Goal: Task Accomplishment & Management: Use online tool/utility

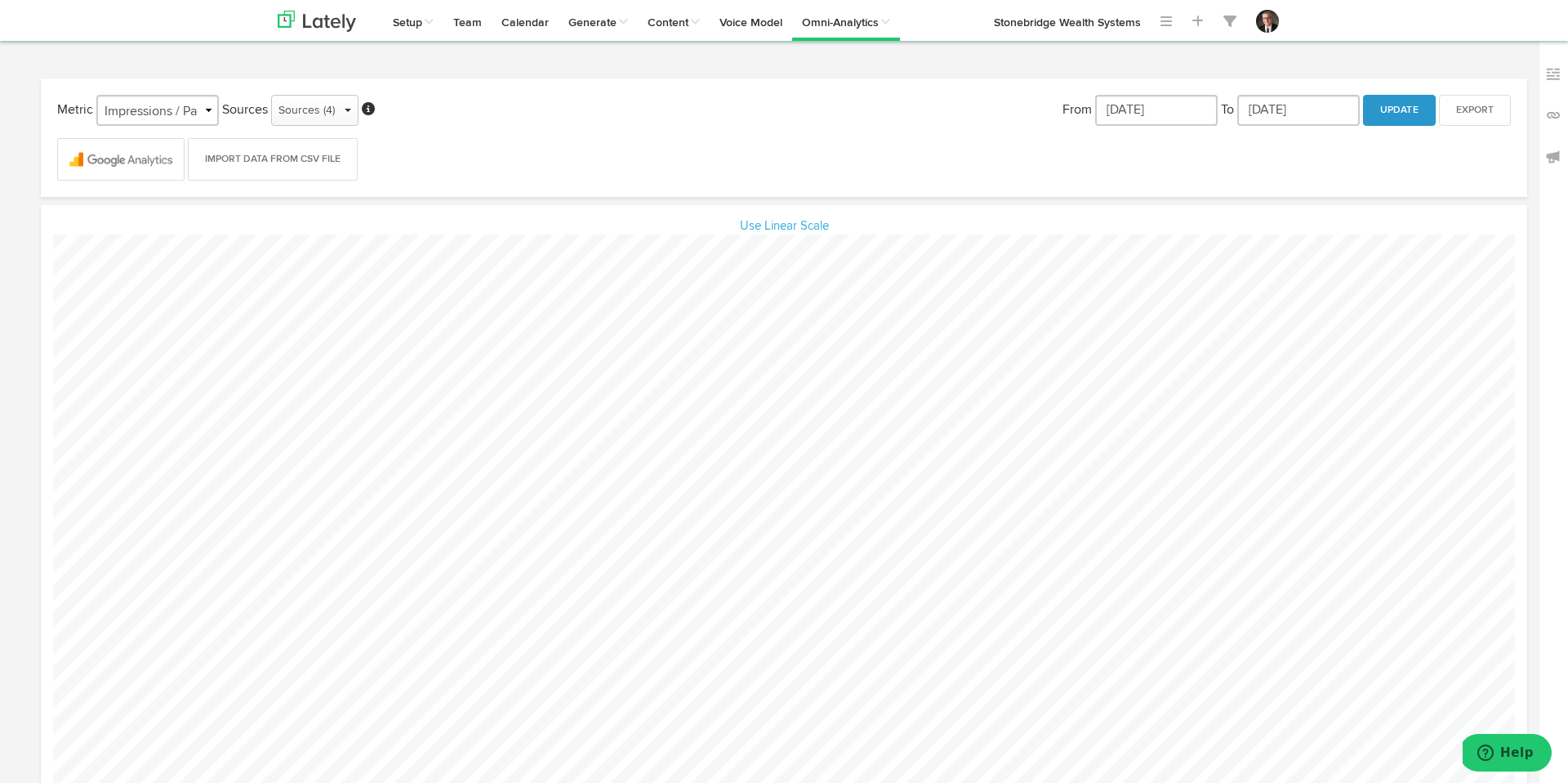
scroll to position [782, 1511]
click at [800, 90] on div "Metric Impressions / Pageviews Engagements / Sessions Followers / Reach Sources…" at bounding box center [784, 137] width 1486 height 119
click at [711, 58] on link "Posts in [GEOGRAPHIC_DATA]" at bounding box center [742, 57] width 210 height 33
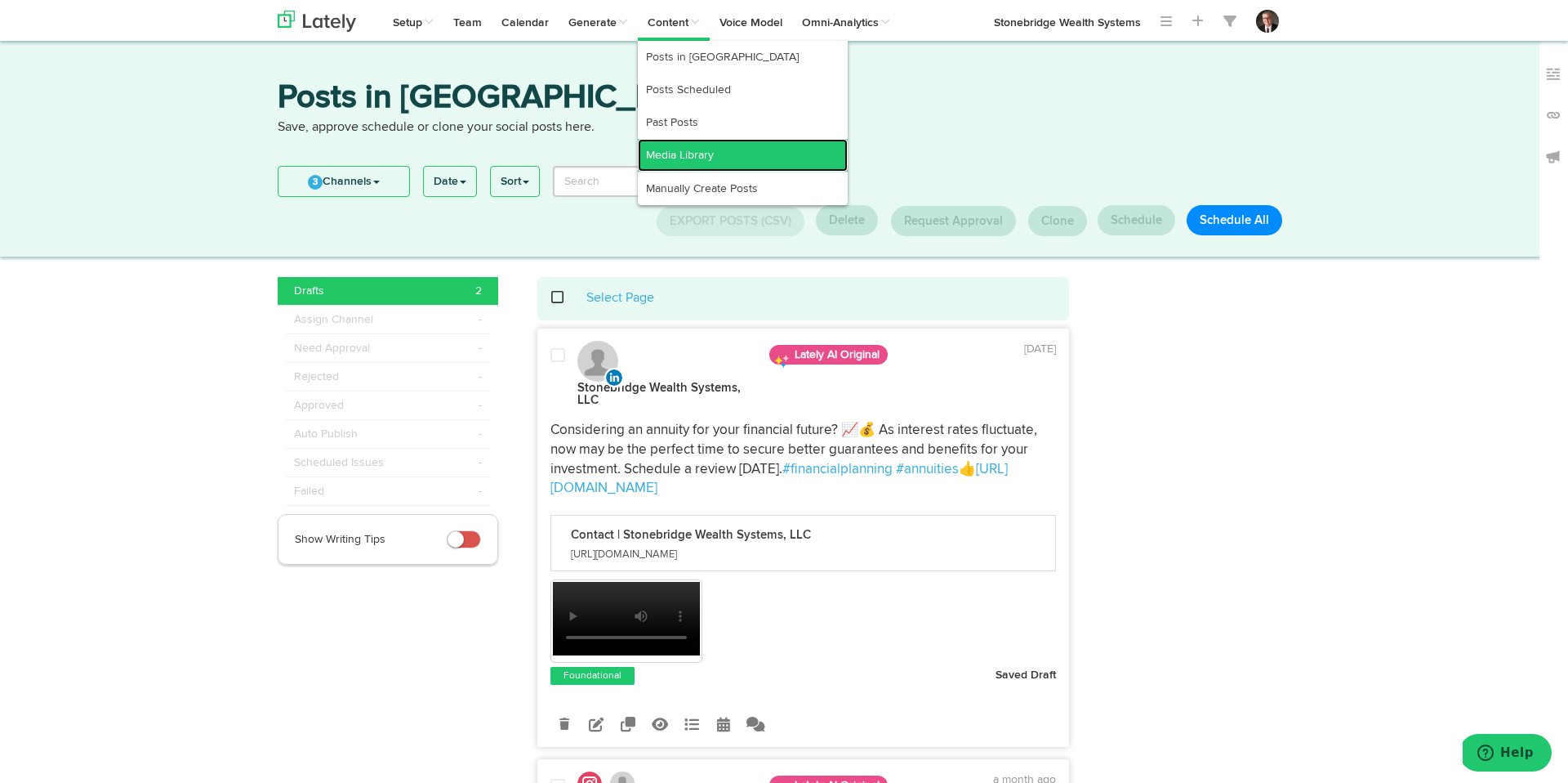
click at [714, 152] on link "Media Library" at bounding box center [742, 155] width 210 height 33
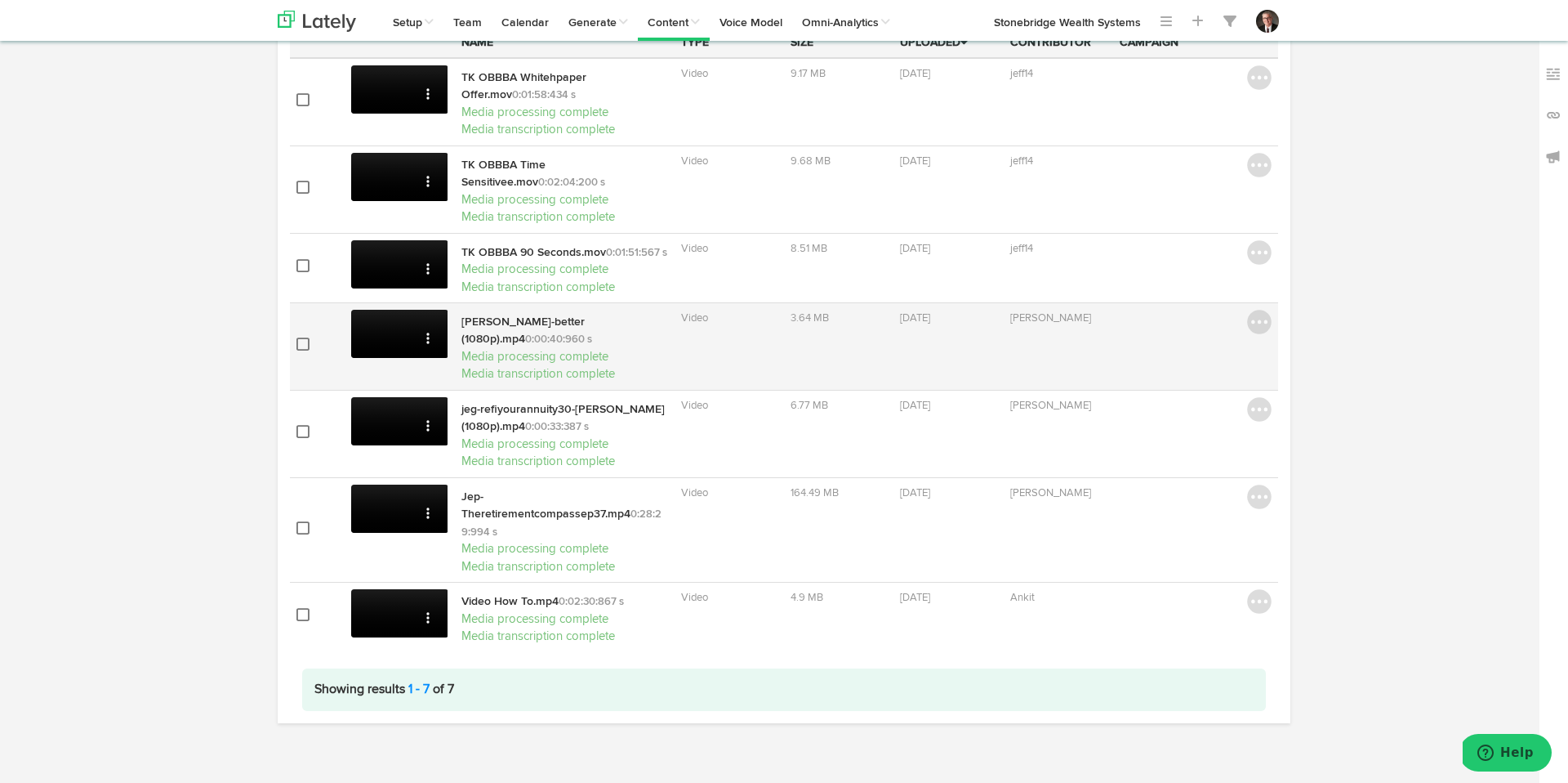
scroll to position [145, 0]
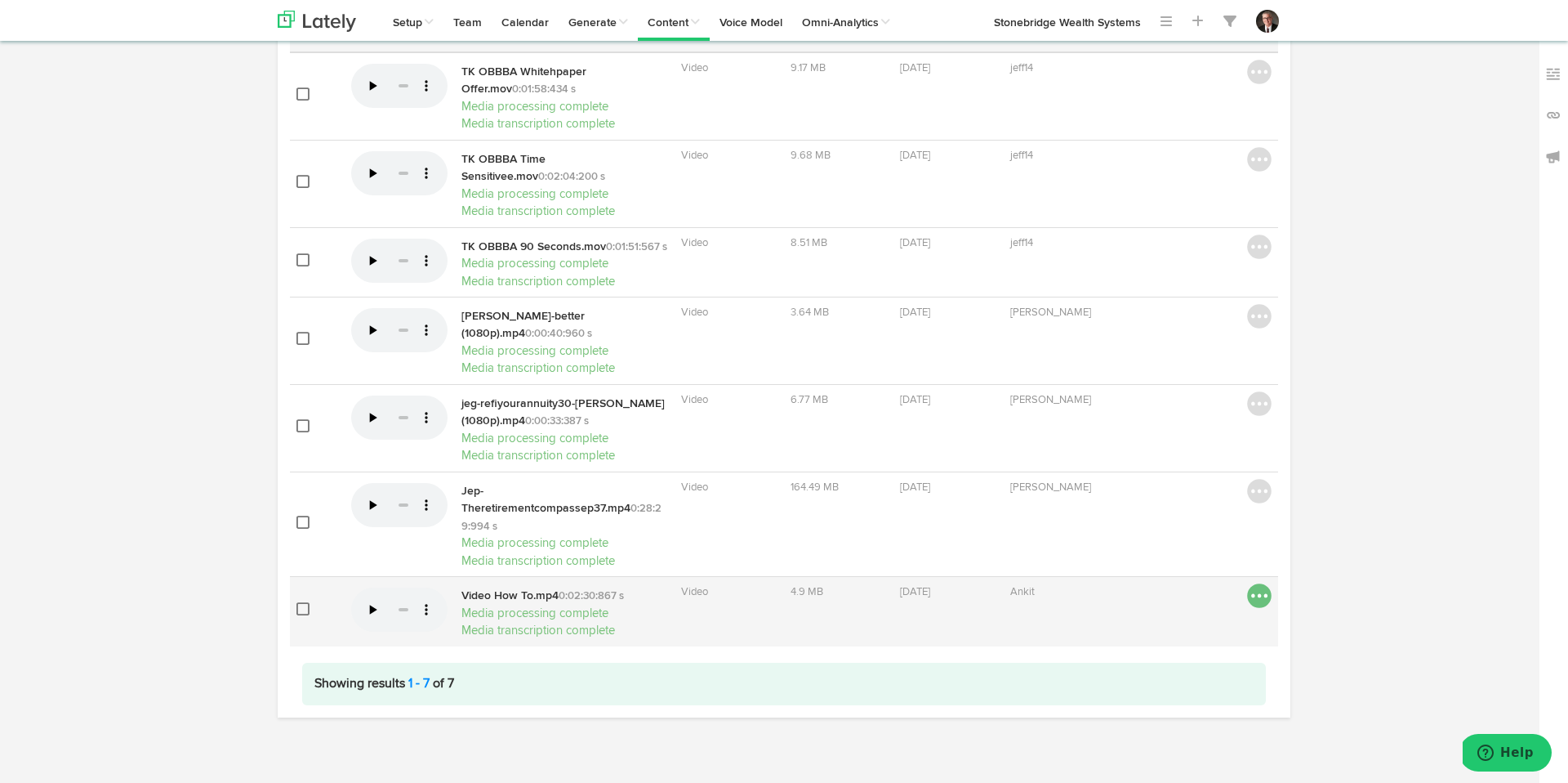
click at [1257, 583] on img at bounding box center [1259, 595] width 24 height 24
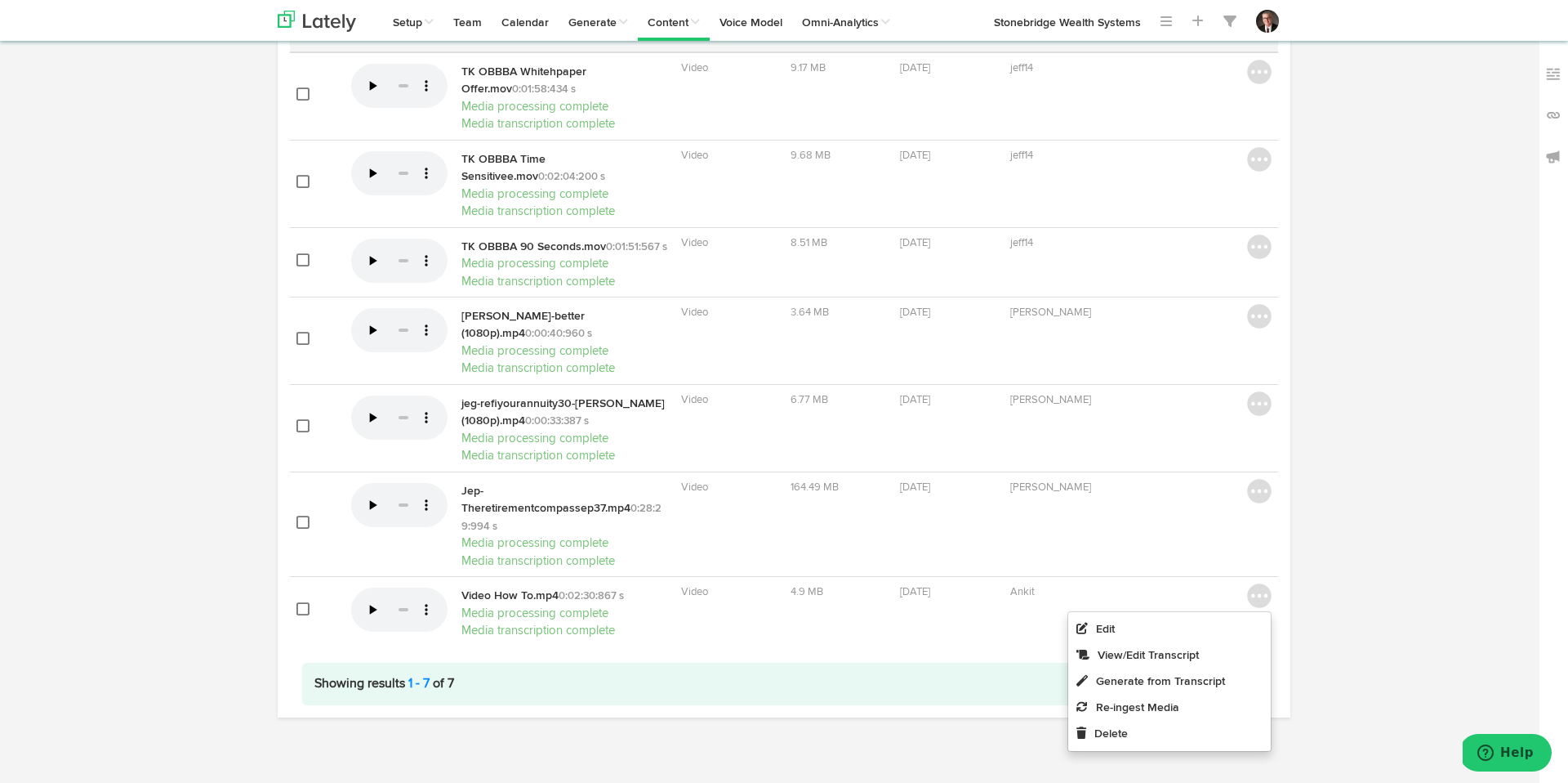
click at [1288, 581] on div "Name Type Size Uploaded Contributor Campaign" at bounding box center [784, 360] width 1013 height 716
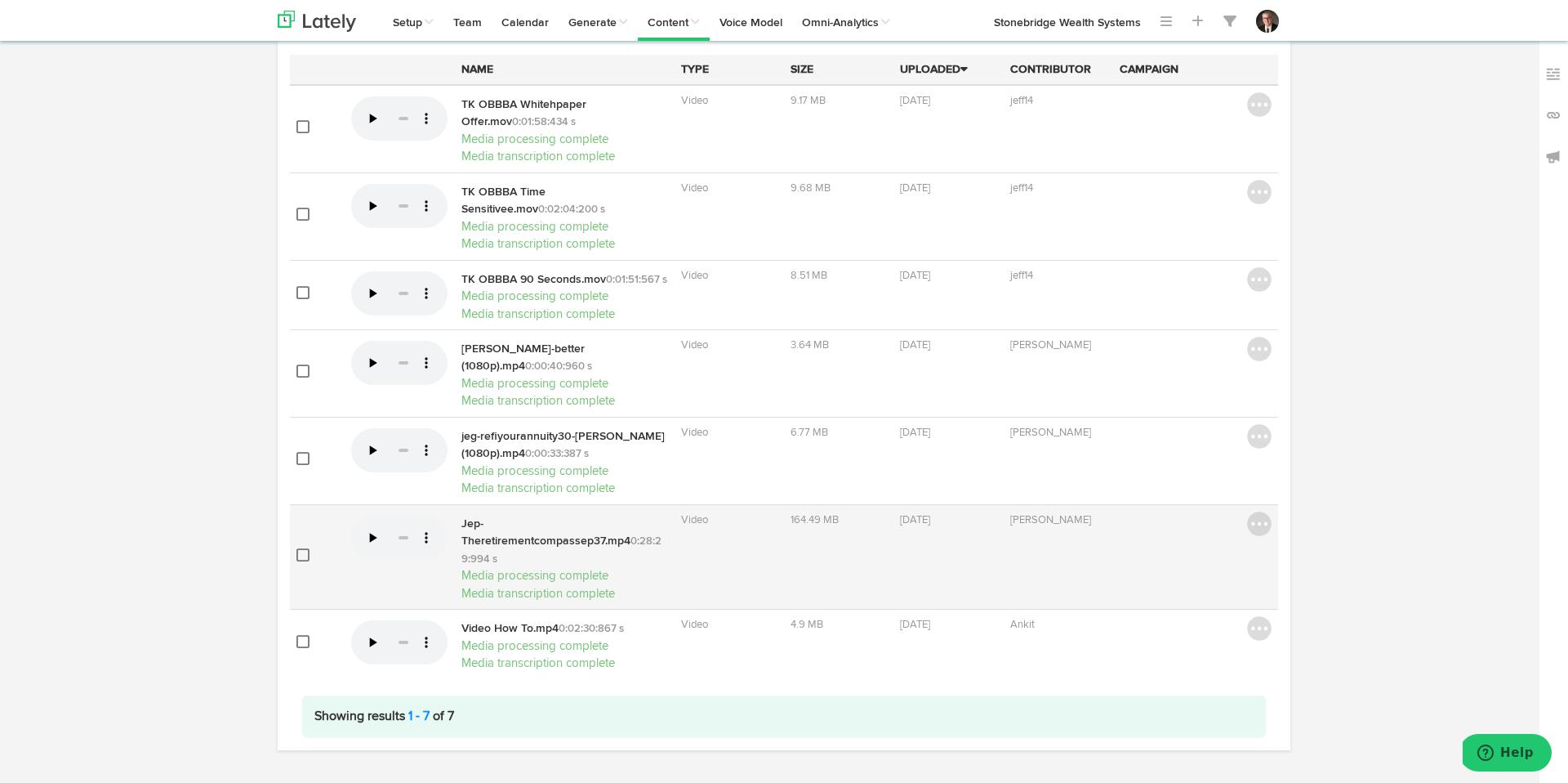
scroll to position [0, 0]
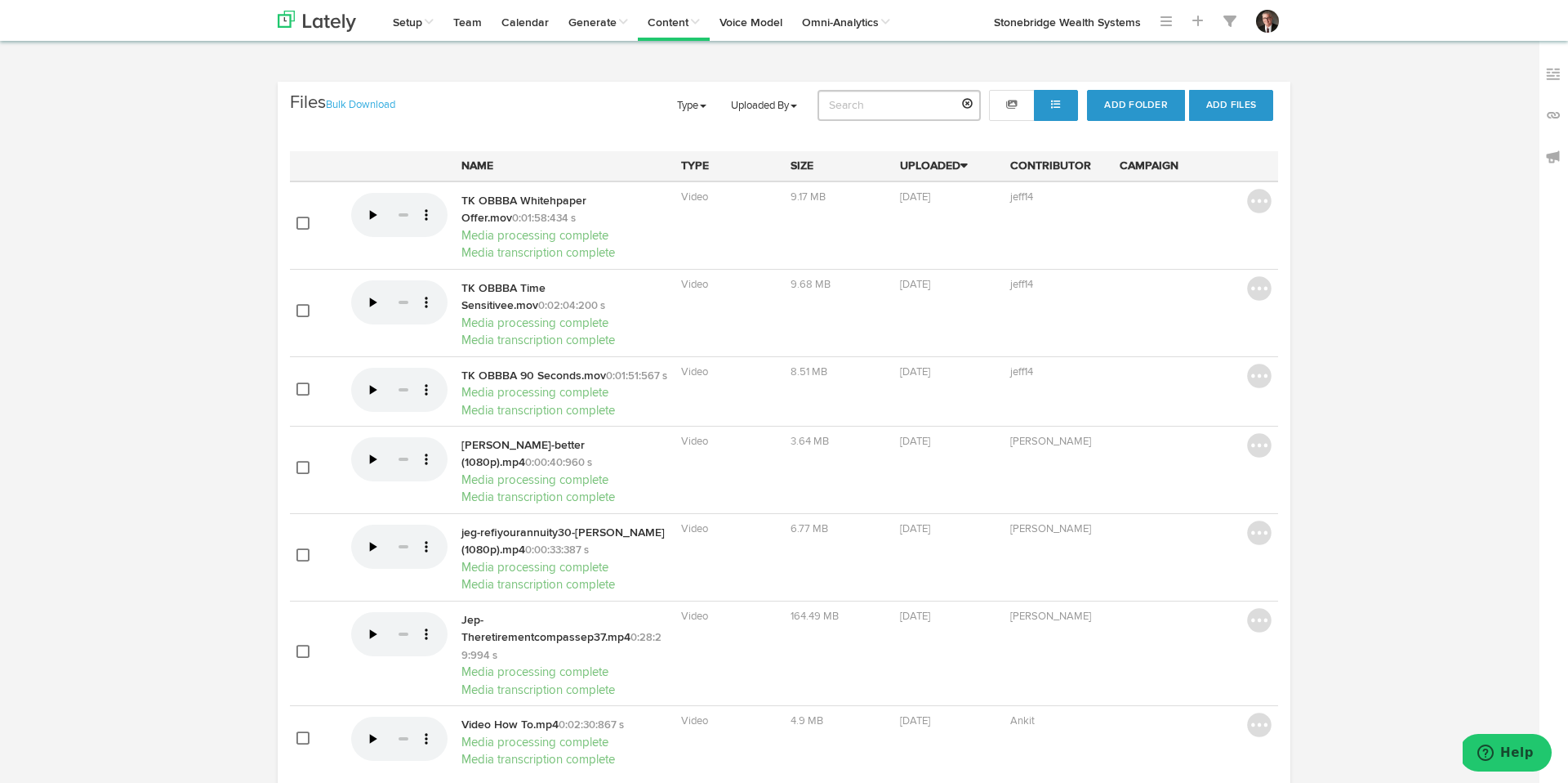
click at [387, 103] on link "Bulk Download" at bounding box center [360, 104] width 69 height 11
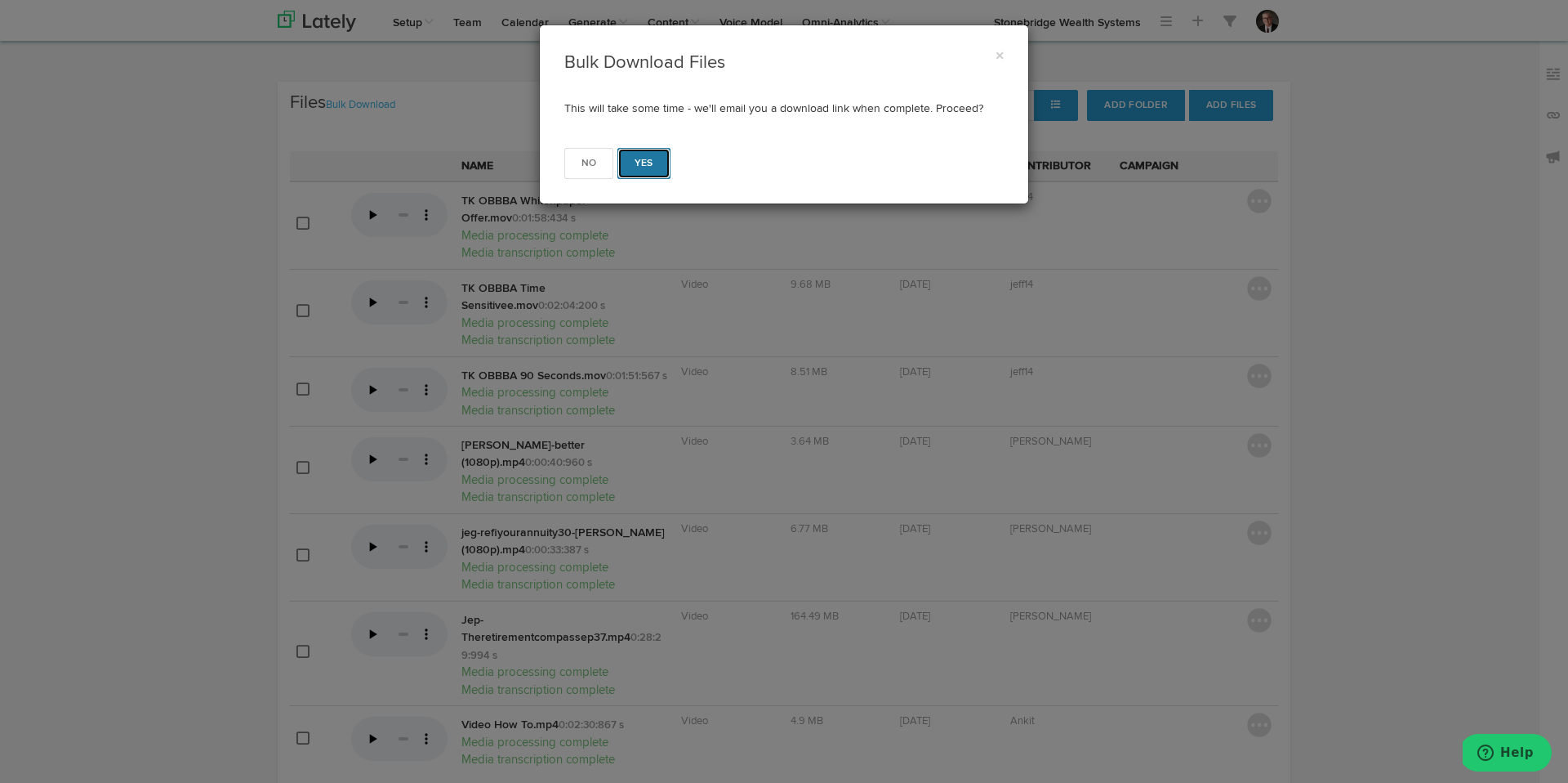
click at [650, 172] on button "Yes" at bounding box center [644, 163] width 53 height 31
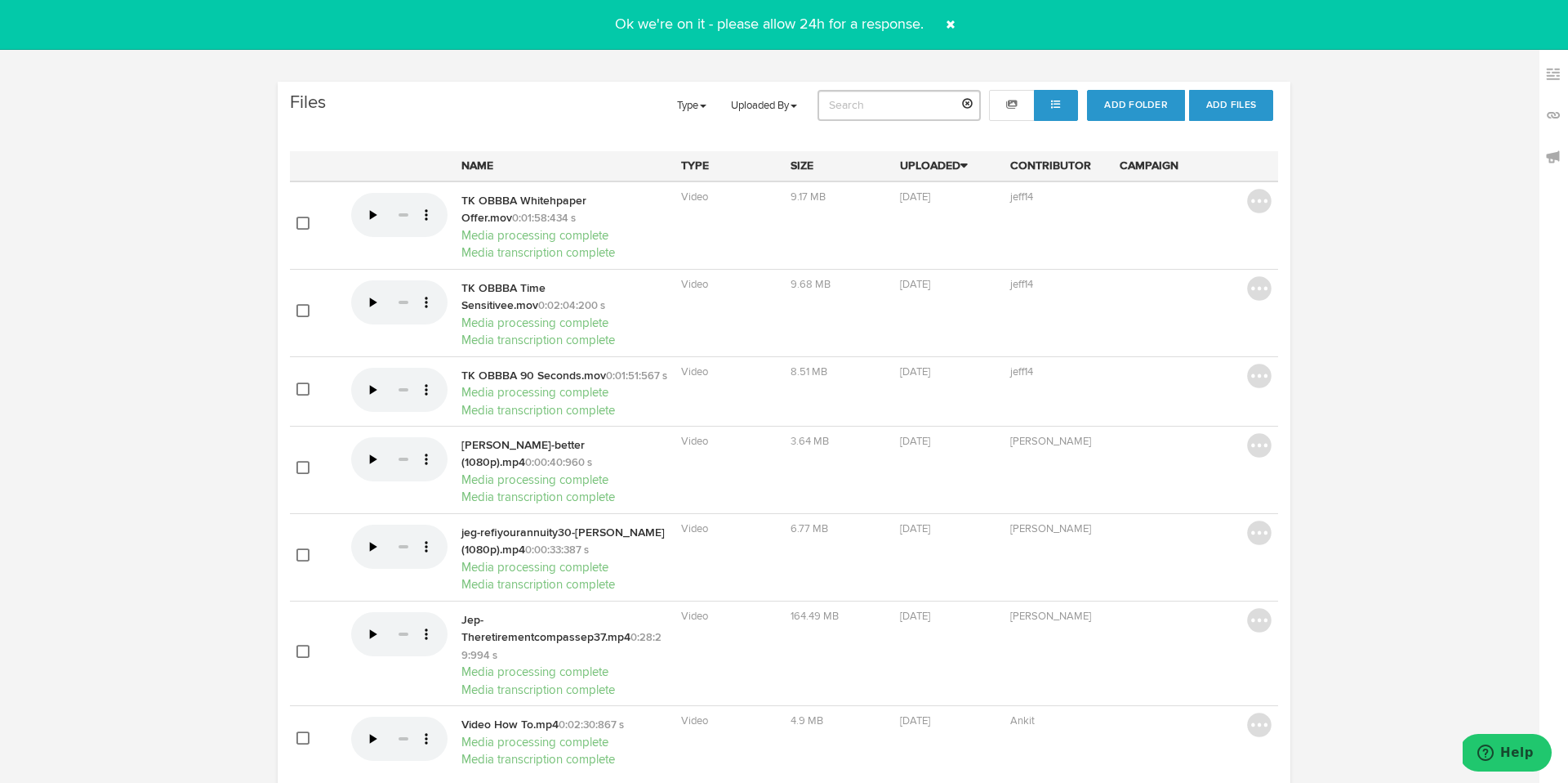
click at [945, 24] on span at bounding box center [950, 24] width 26 height 26
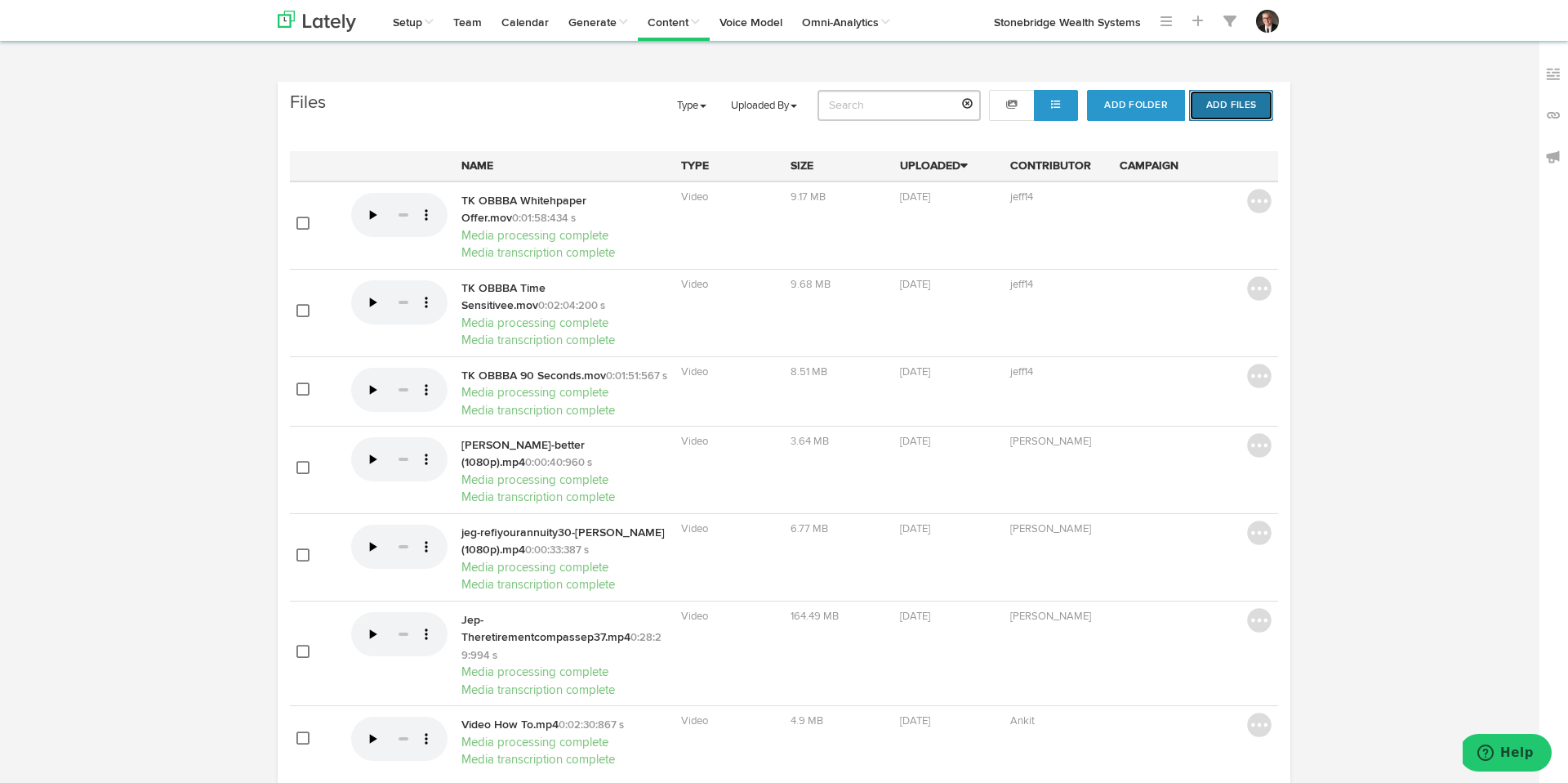
click at [1227, 104] on button "Add Files" at bounding box center [1231, 105] width 84 height 31
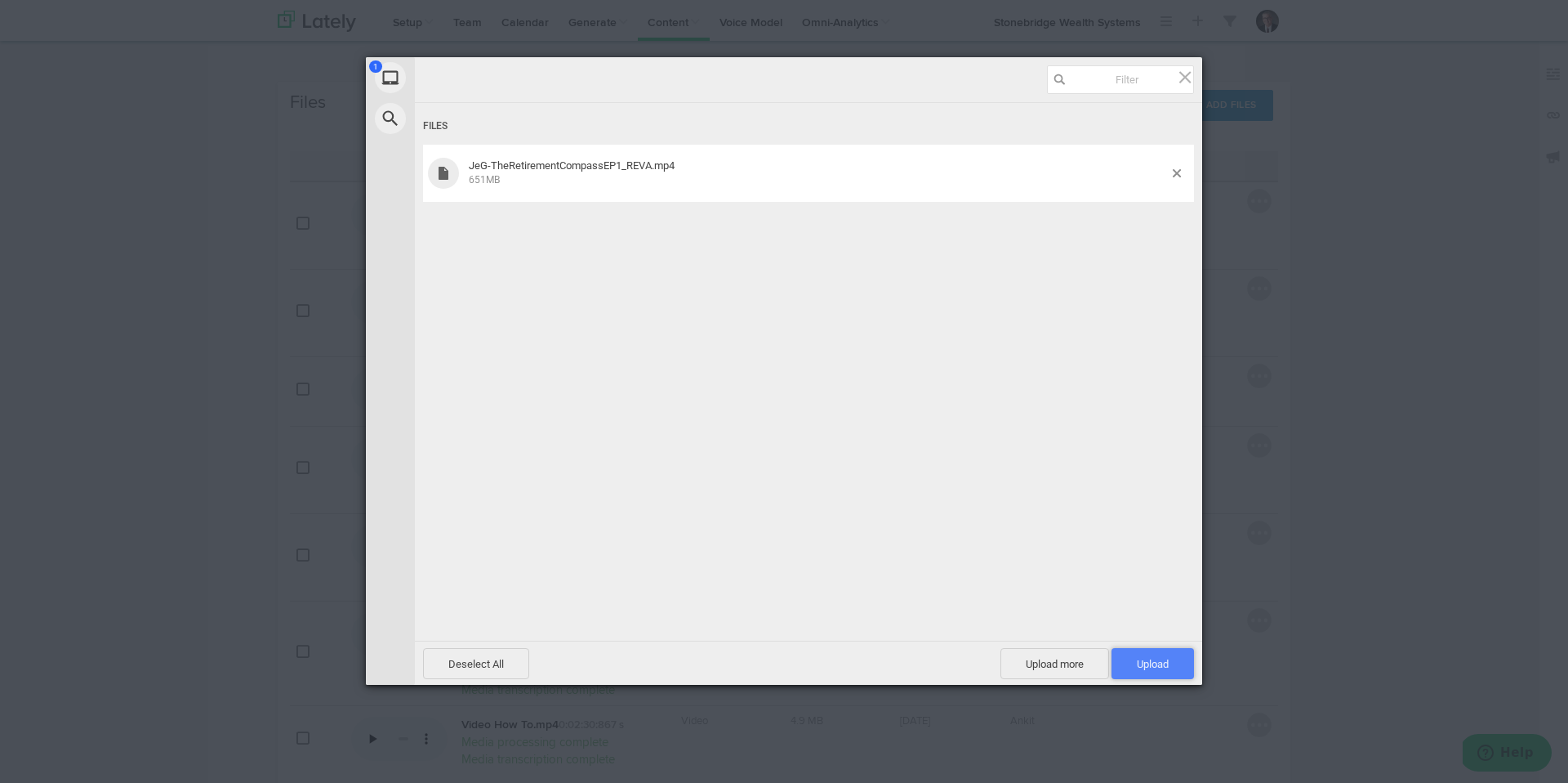
click at [1173, 664] on span "Upload 1" at bounding box center [1153, 663] width 82 height 31
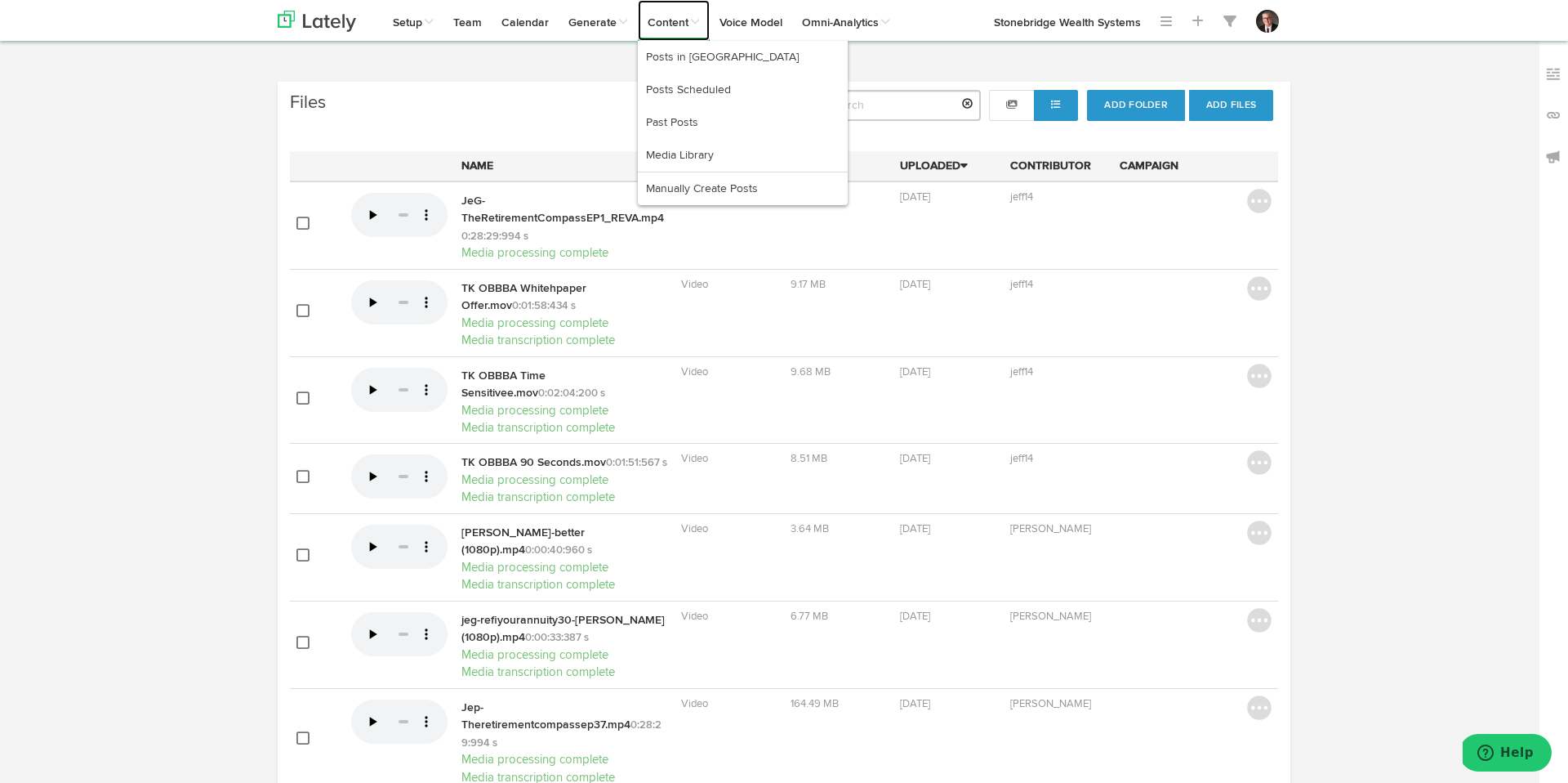
click at [664, 26] on link "Content" at bounding box center [673, 20] width 72 height 41
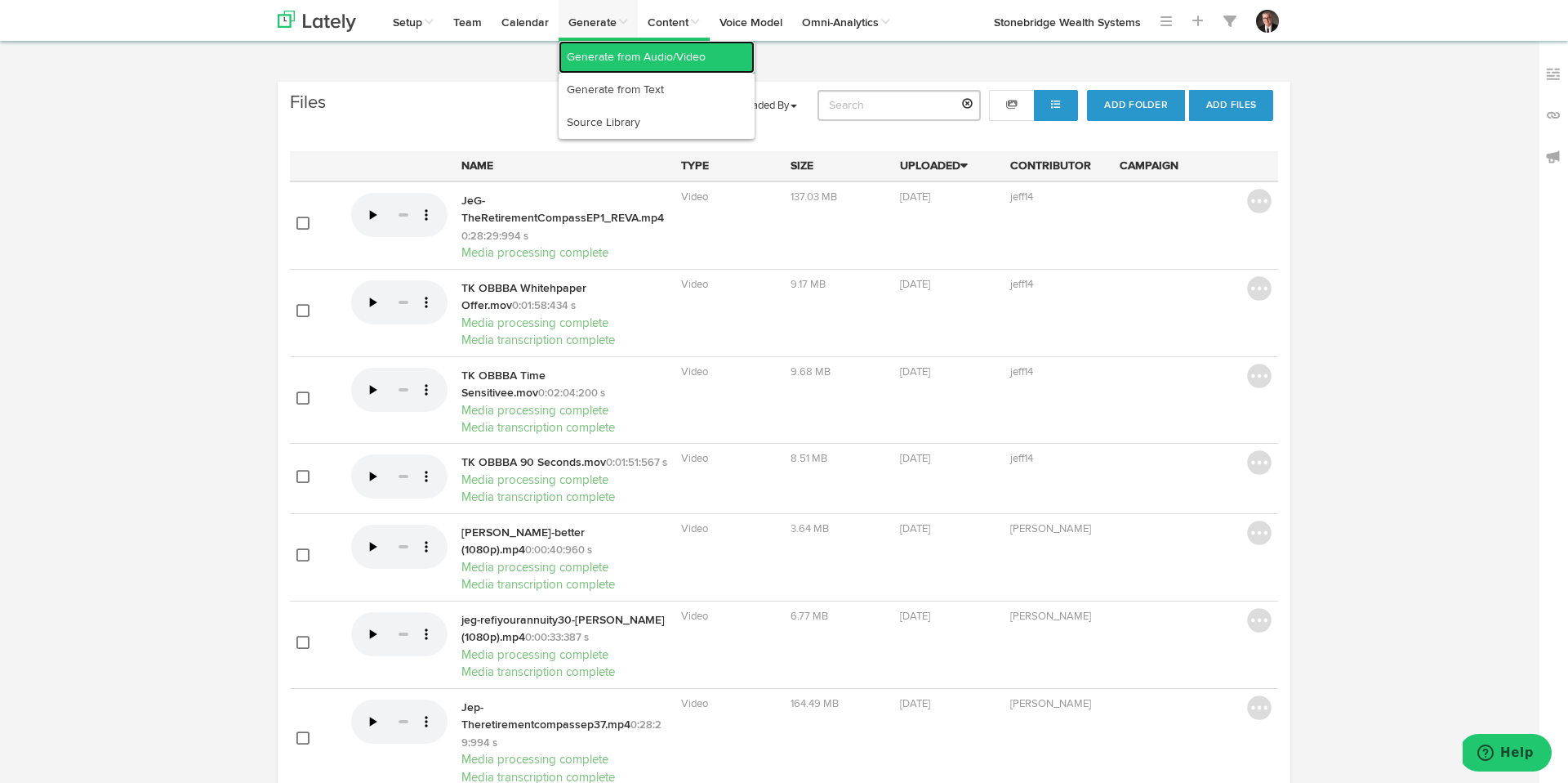
click at [595, 51] on link "Generate from Audio/Video" at bounding box center [656, 57] width 196 height 33
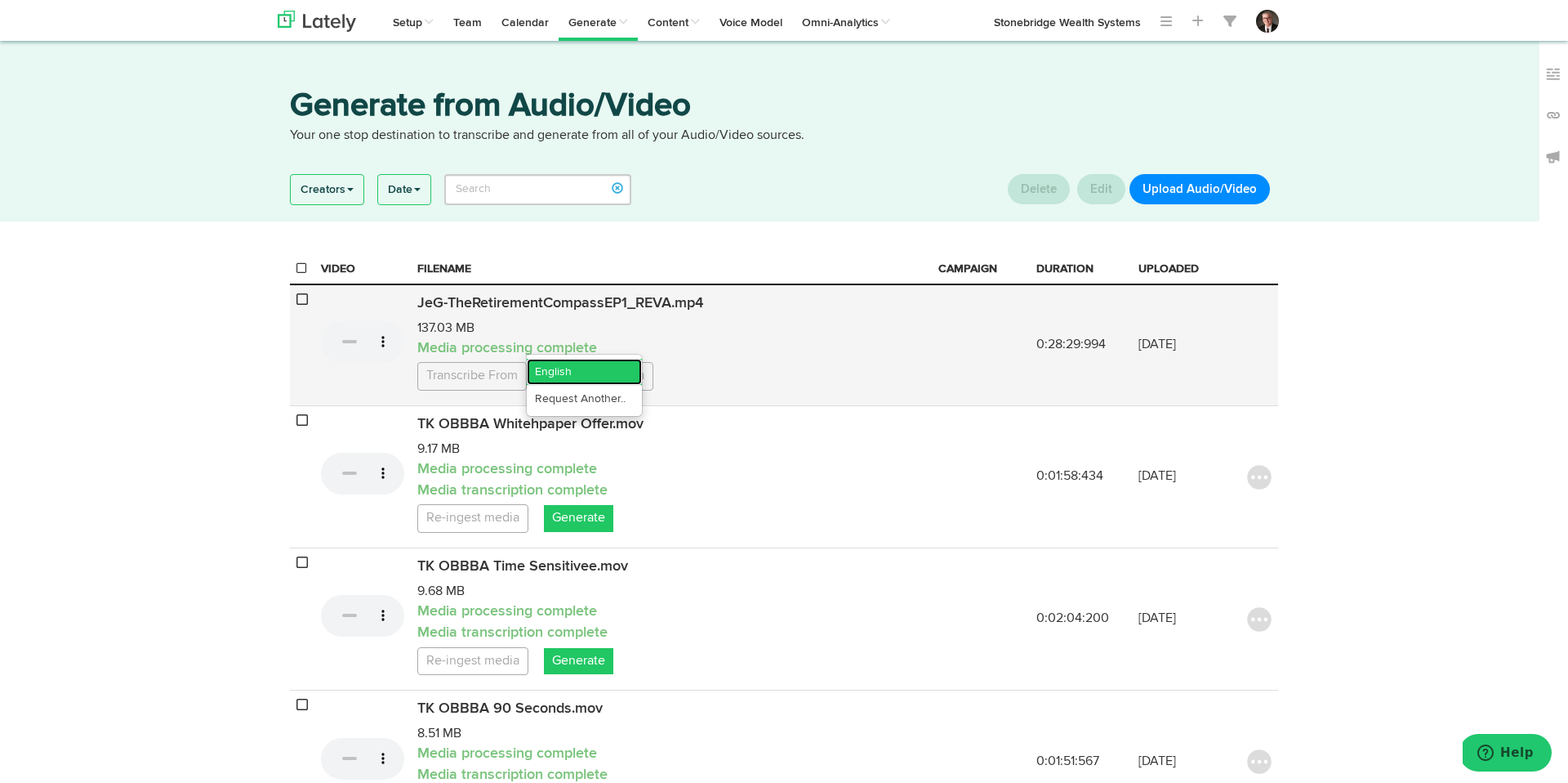
click at [584, 372] on link "English" at bounding box center [584, 371] width 115 height 26
